Goal: Check status: Check status

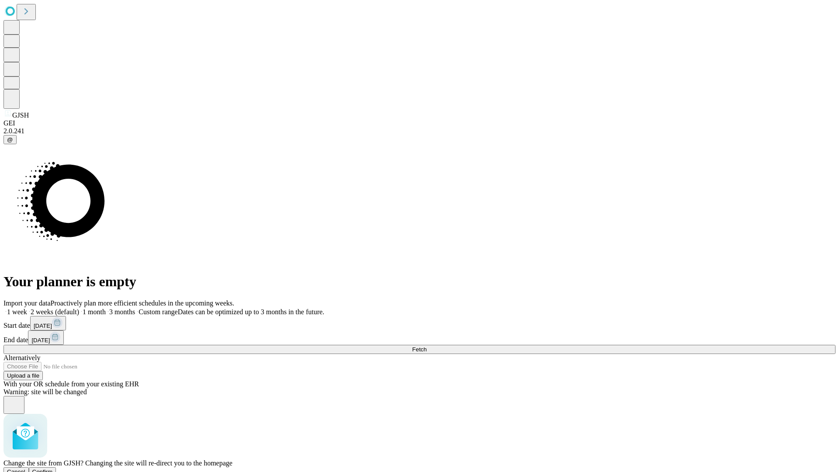
click at [53, 469] on span "Confirm" at bounding box center [42, 472] width 21 height 7
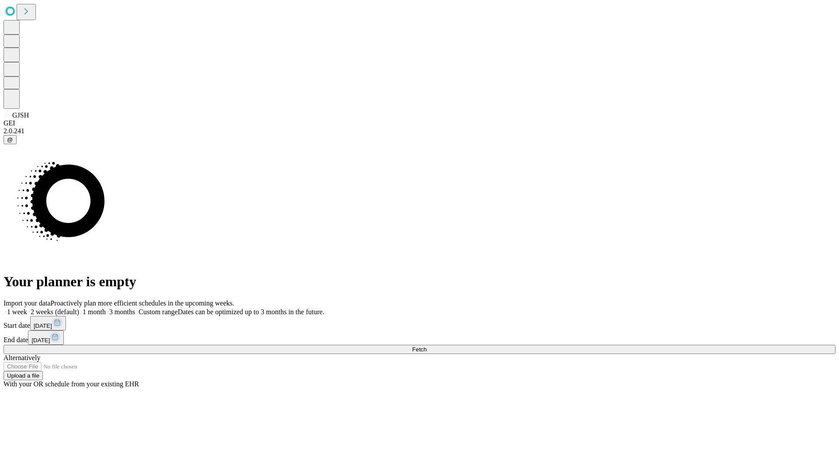
click at [79, 308] on label "2 weeks (default)" at bounding box center [53, 311] width 52 height 7
click at [427, 346] on span "Fetch" at bounding box center [419, 349] width 14 height 7
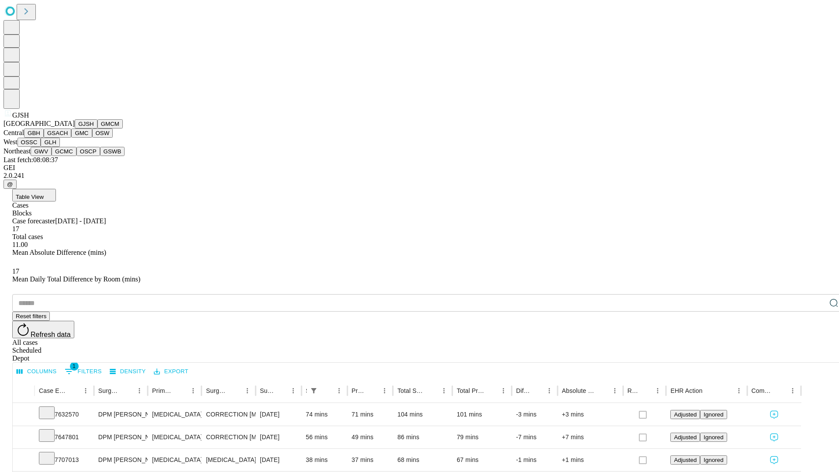
click at [97, 129] on button "GMCM" at bounding box center [109, 123] width 25 height 9
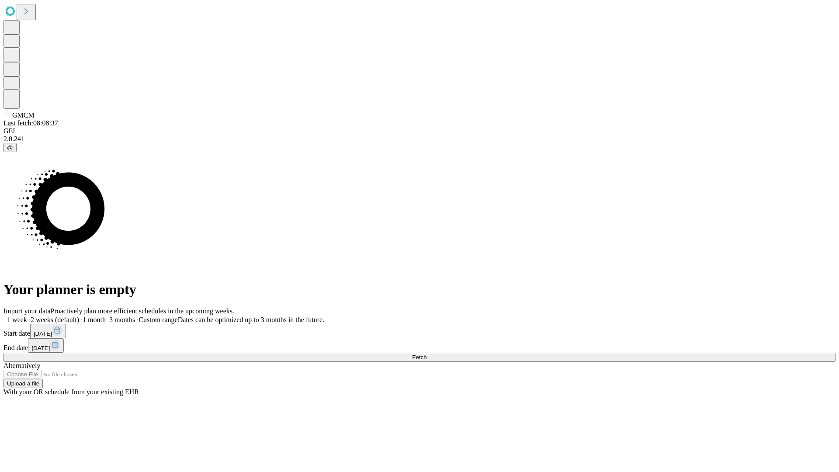
click at [79, 316] on label "2 weeks (default)" at bounding box center [53, 319] width 52 height 7
click at [427, 354] on span "Fetch" at bounding box center [419, 357] width 14 height 7
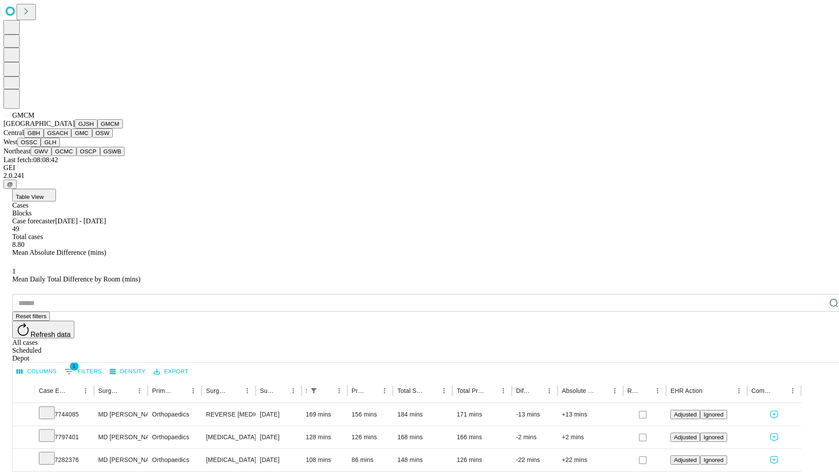
click at [44, 138] on button "GBH" at bounding box center [34, 133] width 20 height 9
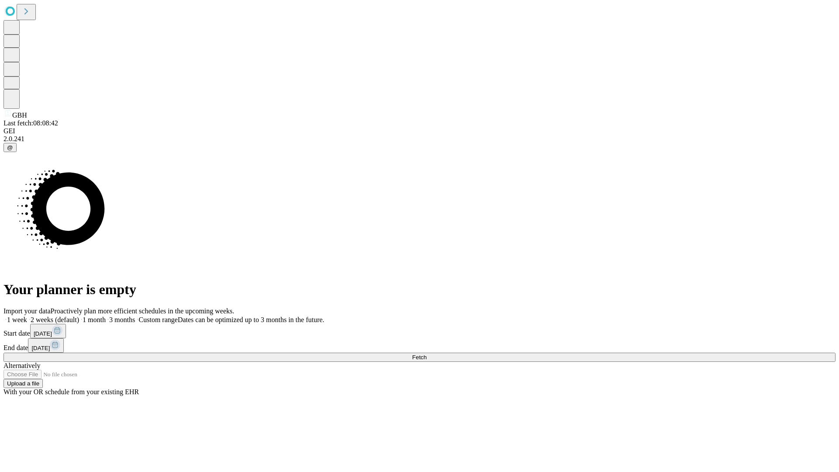
click at [79, 316] on label "2 weeks (default)" at bounding box center [53, 319] width 52 height 7
click at [427, 354] on span "Fetch" at bounding box center [419, 357] width 14 height 7
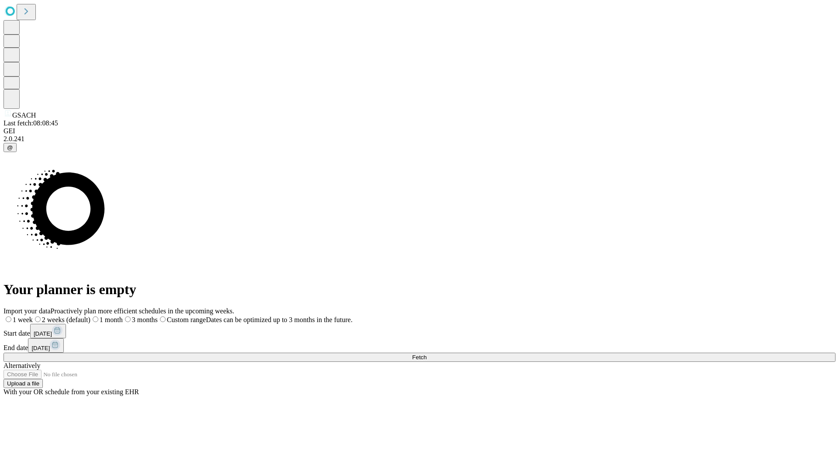
click at [91, 316] on label "2 weeks (default)" at bounding box center [62, 319] width 58 height 7
click at [427, 354] on span "Fetch" at bounding box center [419, 357] width 14 height 7
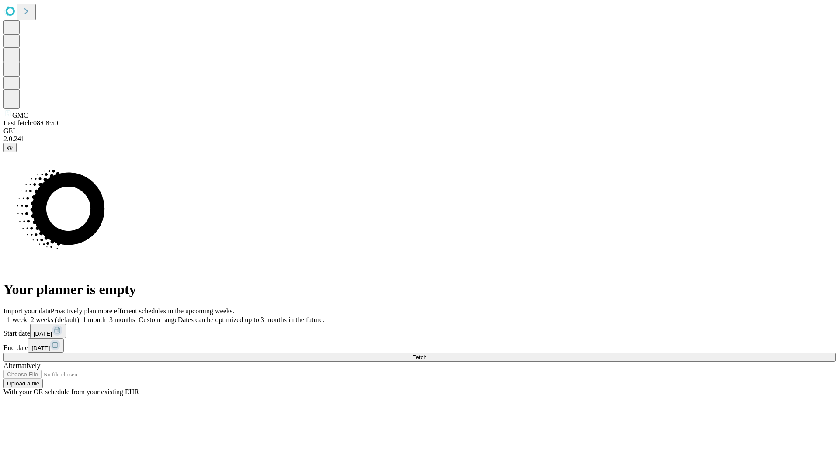
click at [427, 354] on span "Fetch" at bounding box center [419, 357] width 14 height 7
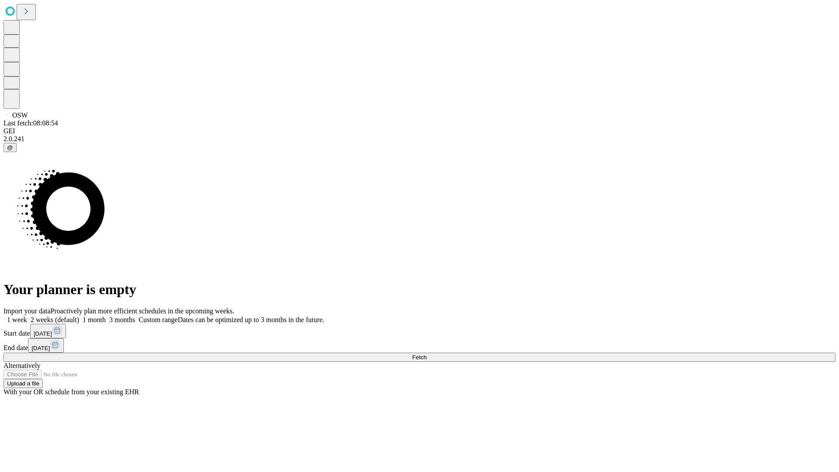
click at [79, 316] on label "2 weeks (default)" at bounding box center [53, 319] width 52 height 7
click at [427, 354] on span "Fetch" at bounding box center [419, 357] width 14 height 7
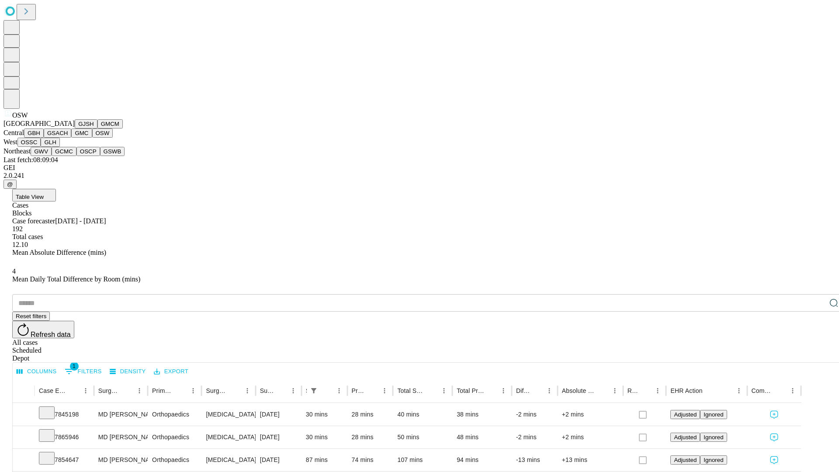
click at [41, 147] on button "OSSC" at bounding box center [29, 142] width 24 height 9
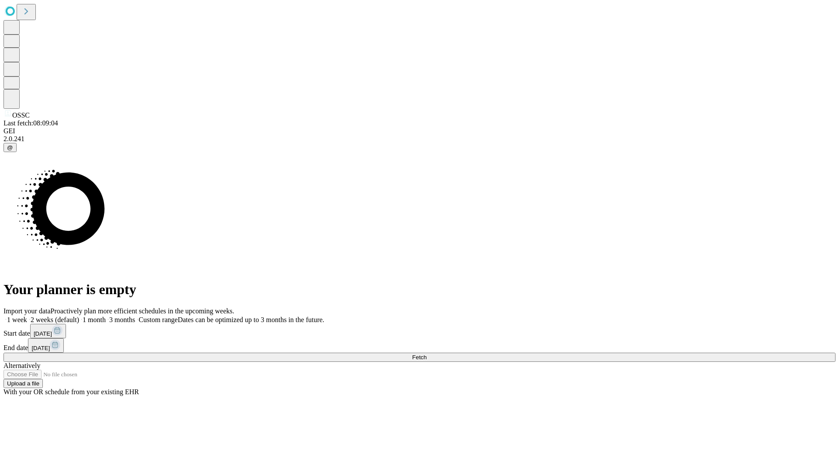
click at [79, 316] on label "2 weeks (default)" at bounding box center [53, 319] width 52 height 7
click at [427, 354] on span "Fetch" at bounding box center [419, 357] width 14 height 7
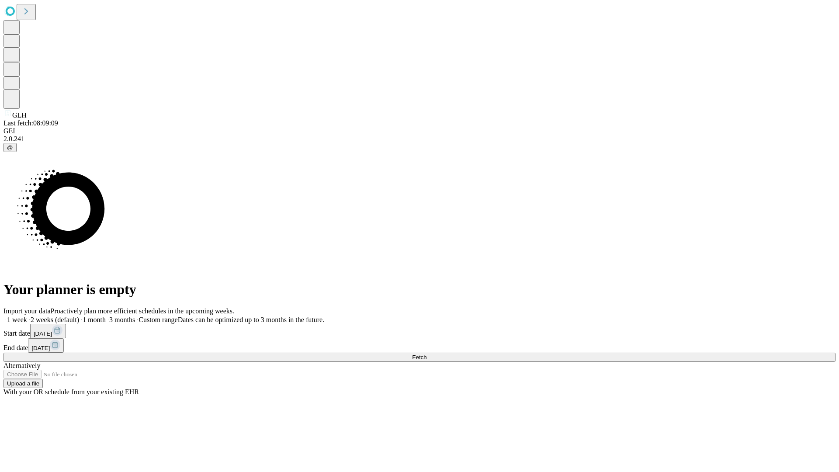
click at [79, 316] on label "2 weeks (default)" at bounding box center [53, 319] width 52 height 7
click at [427, 354] on span "Fetch" at bounding box center [419, 357] width 14 height 7
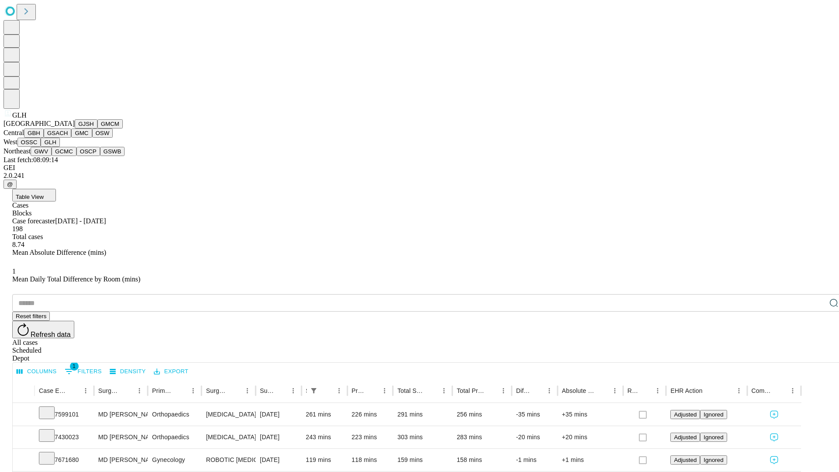
click at [52, 156] on button "GWV" at bounding box center [41, 151] width 21 height 9
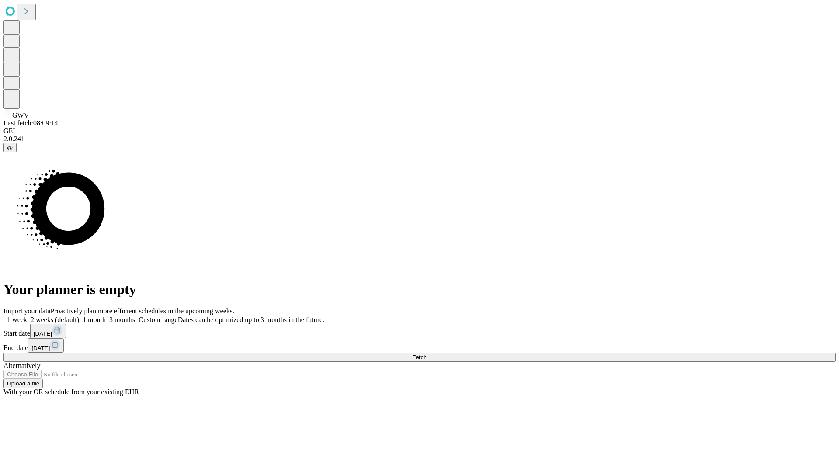
click at [79, 316] on label "2 weeks (default)" at bounding box center [53, 319] width 52 height 7
click at [427, 354] on span "Fetch" at bounding box center [419, 357] width 14 height 7
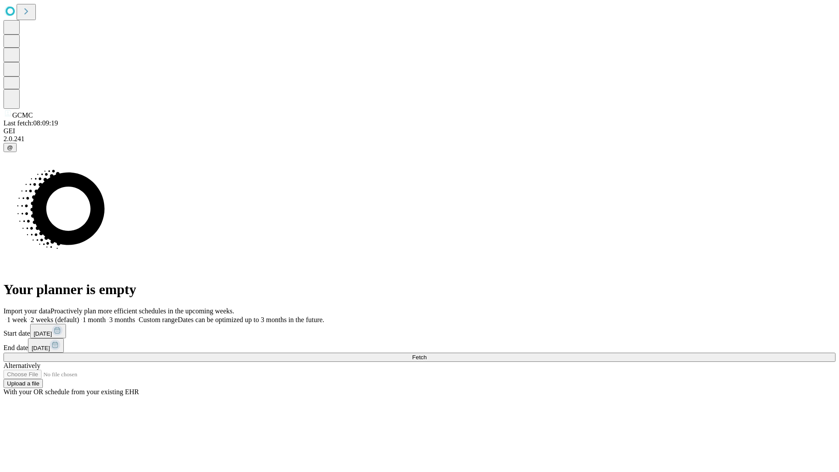
click at [79, 316] on label "2 weeks (default)" at bounding box center [53, 319] width 52 height 7
click at [427, 354] on span "Fetch" at bounding box center [419, 357] width 14 height 7
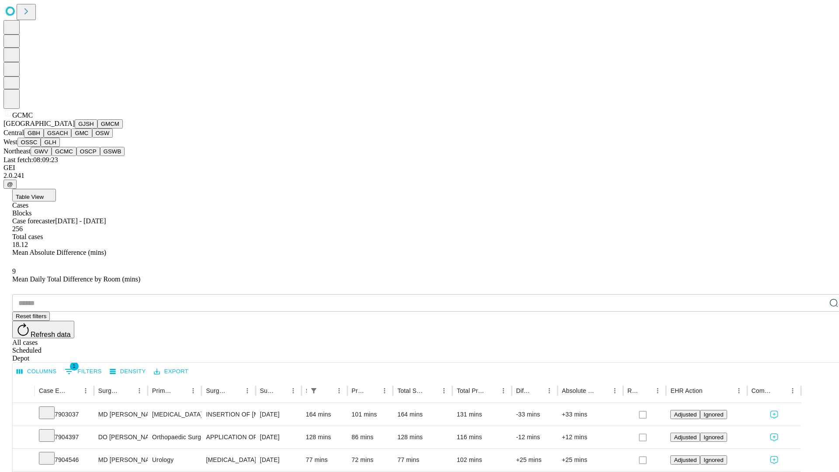
click at [77, 156] on button "OSCP" at bounding box center [89, 151] width 24 height 9
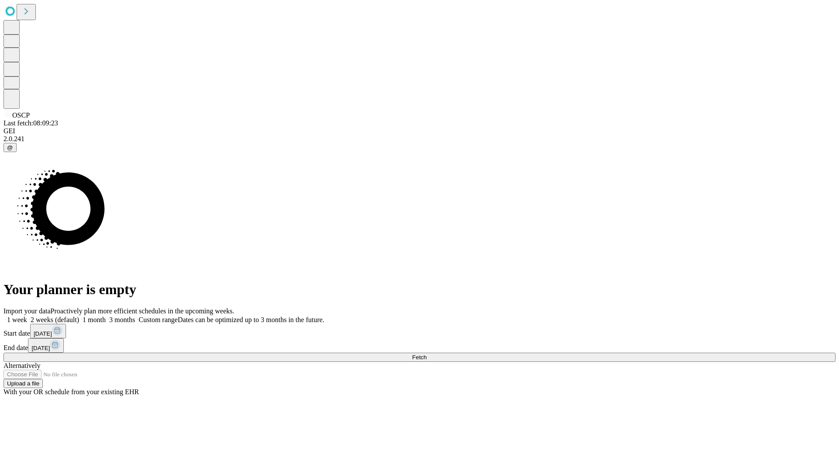
click at [427, 354] on span "Fetch" at bounding box center [419, 357] width 14 height 7
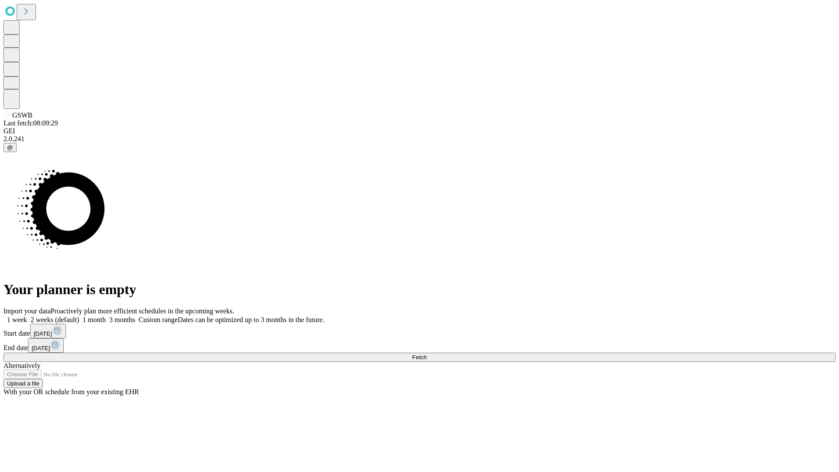
click at [427, 354] on span "Fetch" at bounding box center [419, 357] width 14 height 7
